Goal: Feedback & Contribution: Leave review/rating

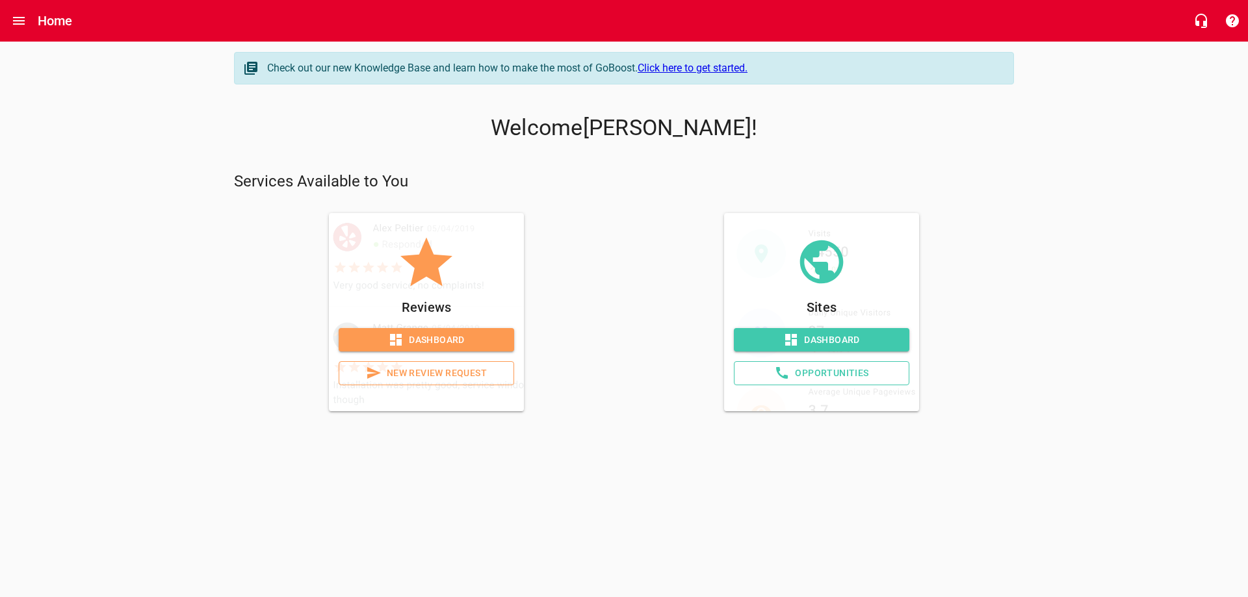
click at [452, 381] on span "New Review Request" at bounding box center [426, 373] width 153 height 16
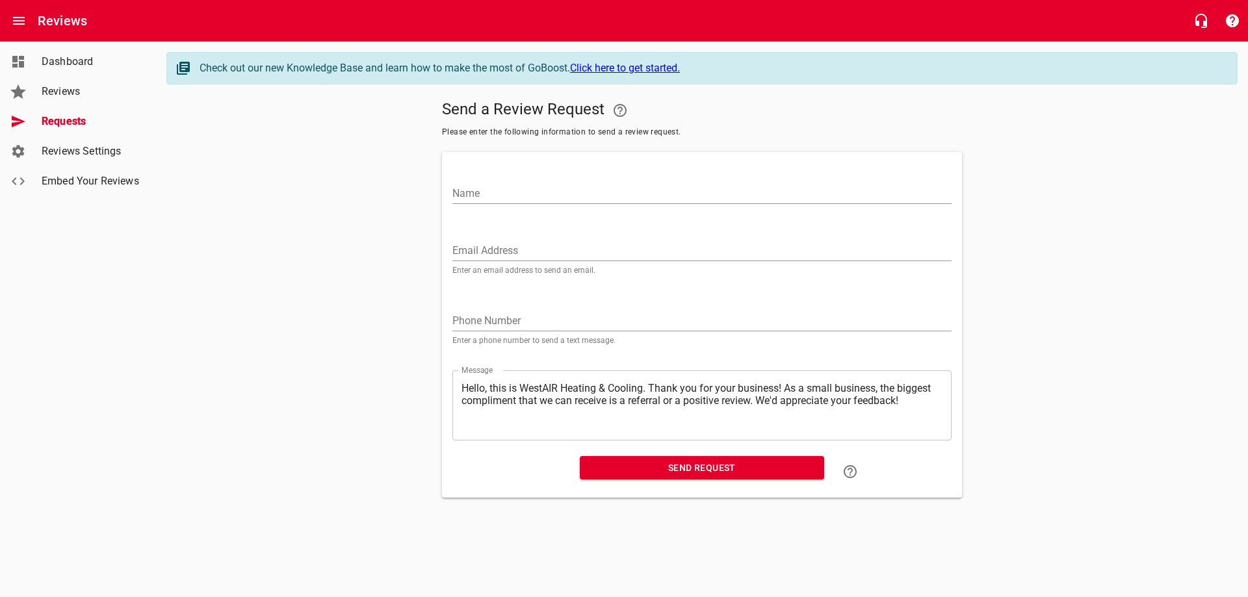
click at [517, 195] on input "Name" at bounding box center [701, 193] width 499 height 21
type input "[PERSON_NAME]"
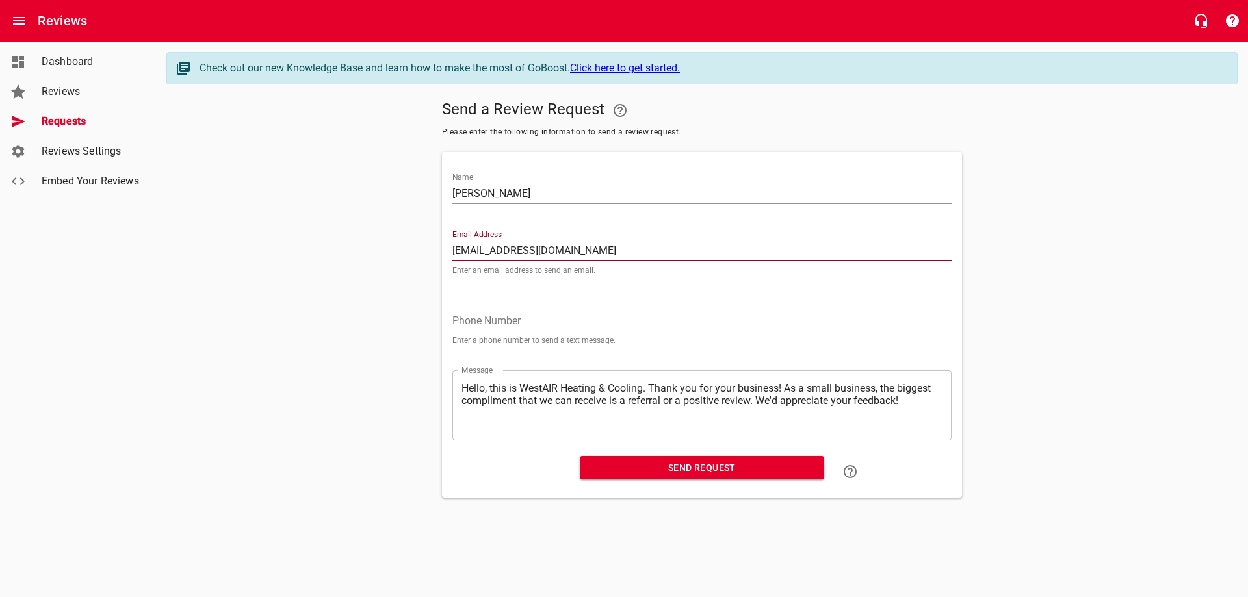
type input "[EMAIL_ADDRESS][DOMAIN_NAME]"
click at [525, 331] on input "tel" at bounding box center [701, 321] width 499 height 21
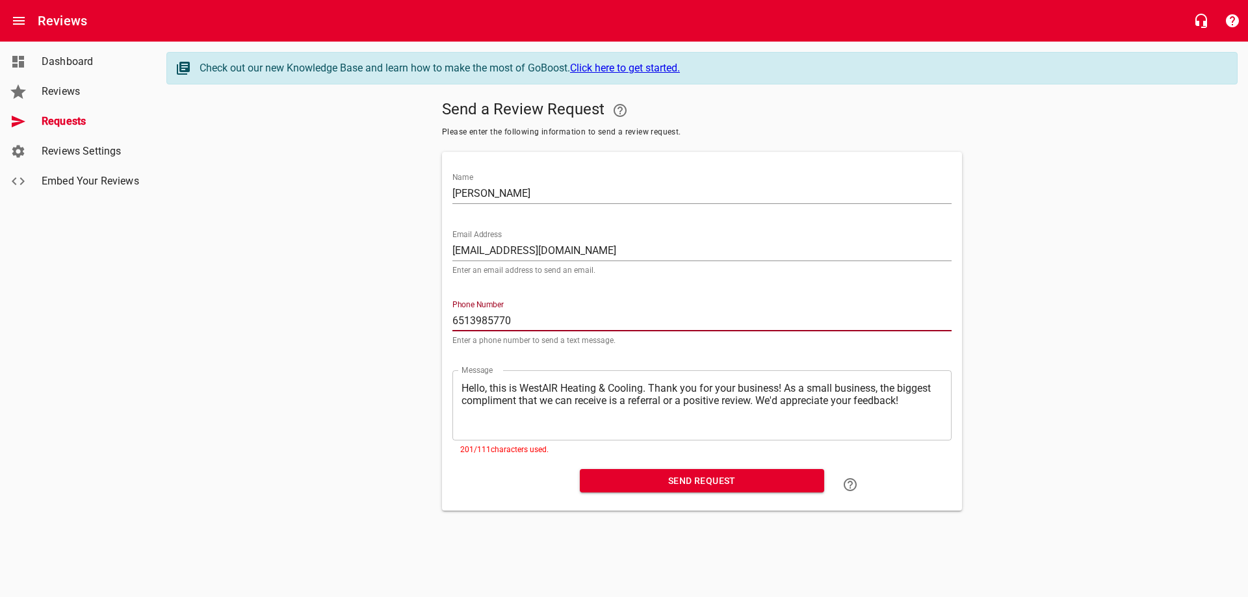
type input "6513985770"
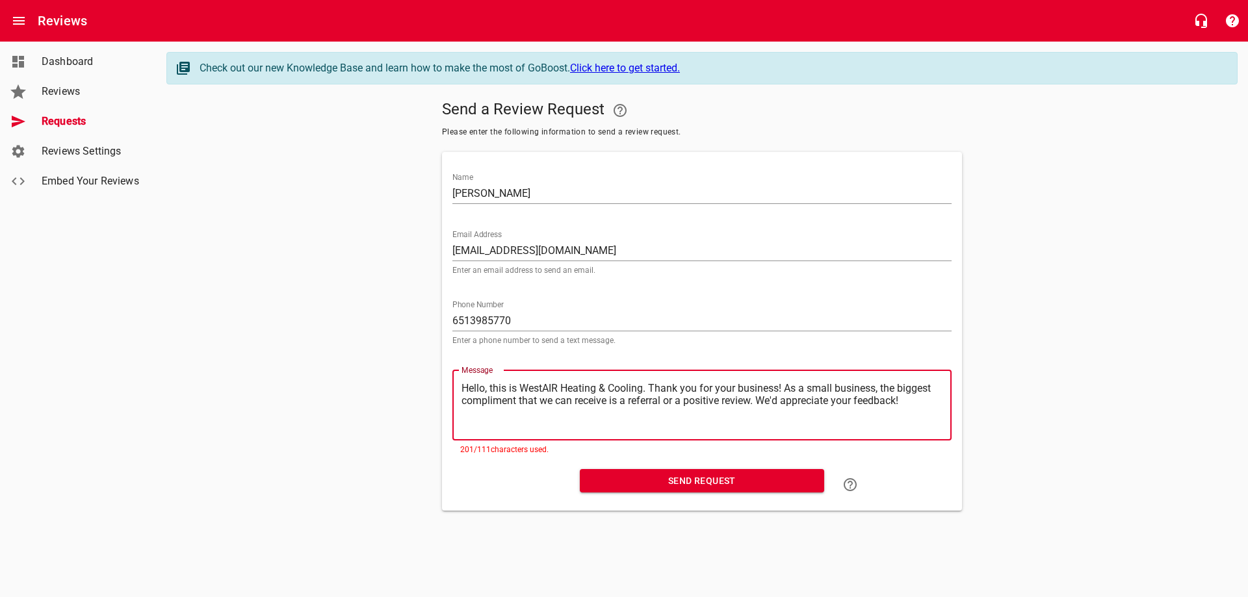
drag, startPoint x: 867, startPoint y: 415, endPoint x: 502, endPoint y: 453, distance: 366.6
click at [502, 441] on div "​ Hello, this is WestAIR Heating & Cooling. Thank you for your business! As a s…" at bounding box center [701, 405] width 499 height 70
type textarea "Hello, this is WestAIR Heating & Cooling. Thank you for your business! We'd app…"
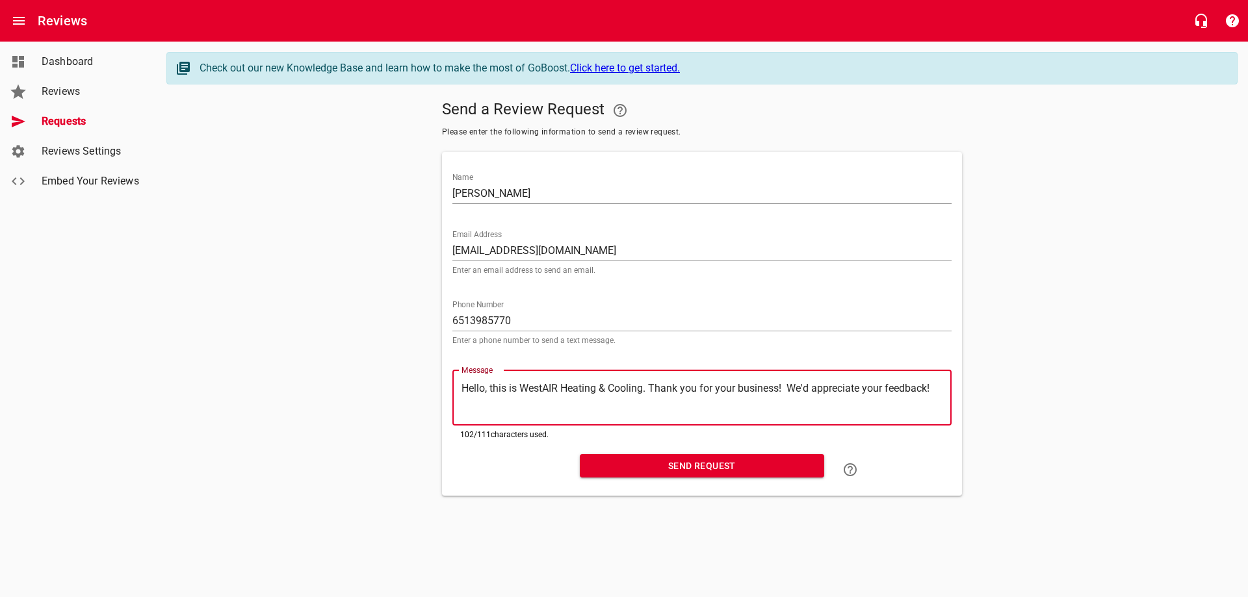
type textarea "Hello, this is WestAIR Heating & Cooling. Thank you for your business! We'd app…"
click at [720, 474] on span "Send Request" at bounding box center [702, 466] width 224 height 16
